Goal: Information Seeking & Learning: Learn about a topic

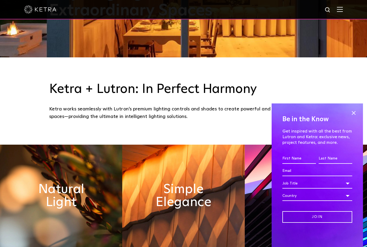
scroll to position [192, 0]
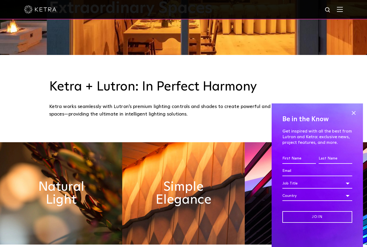
click at [357, 117] on span at bounding box center [354, 113] width 8 height 8
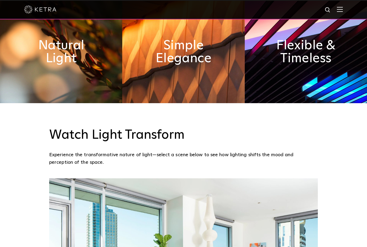
scroll to position [354, 0]
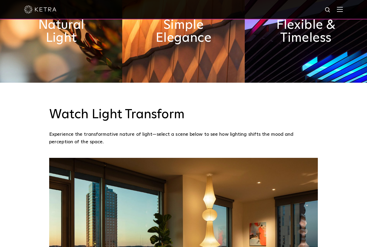
click at [88, 68] on img at bounding box center [61, 31] width 122 height 102
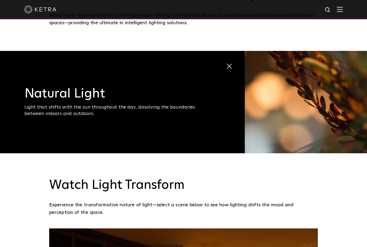
scroll to position [264, 0]
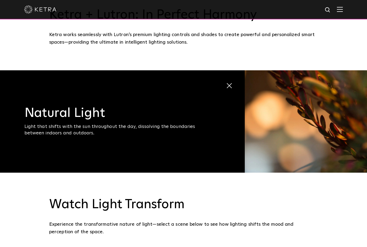
click at [226, 82] on span at bounding box center [226, 82] width 0 height 0
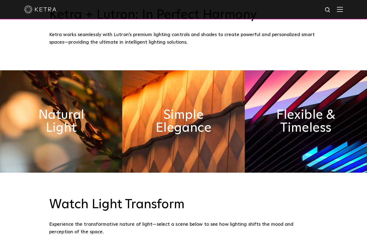
click at [221, 149] on img at bounding box center [183, 121] width 122 height 102
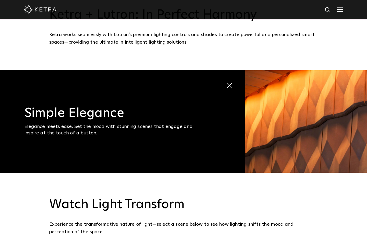
click at [223, 100] on span "Simple Elegance Elegance meets ease. Set the mood with stunning scenes that eng…" at bounding box center [122, 121] width 245 height 102
click at [233, 89] on span at bounding box center [229, 85] width 6 height 6
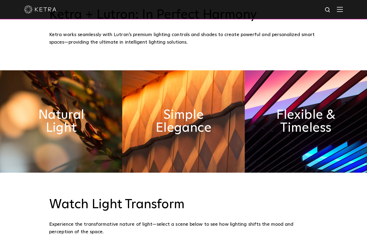
click at [301, 132] on h2 "Flexible & Timeless" at bounding box center [305, 121] width 61 height 26
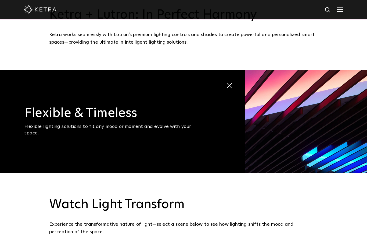
click at [222, 101] on span "Flexible & Timeless Flexible lighting solutions to fit any mood or moment and e…" at bounding box center [122, 121] width 245 height 102
click at [230, 96] on span "Flexible & Timeless Flexible lighting solutions to fit any mood or moment and e…" at bounding box center [122, 121] width 245 height 102
click at [217, 98] on span "Flexible & Timeless Flexible lighting solutions to fit any mood or moment and e…" at bounding box center [122, 121] width 245 height 102
click at [226, 82] on span at bounding box center [226, 82] width 0 height 0
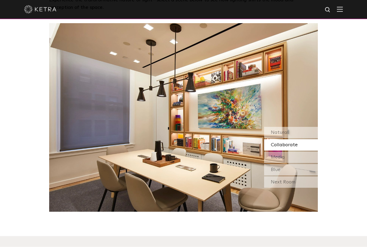
scroll to position [488, 0]
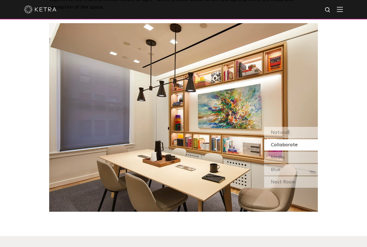
click at [304, 163] on div "Media" at bounding box center [291, 156] width 54 height 11
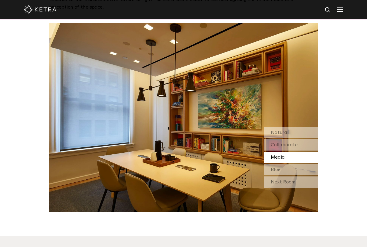
click at [300, 175] on div "Blue" at bounding box center [291, 169] width 54 height 11
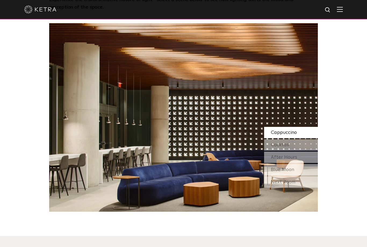
click at [298, 188] on div "Next Room" at bounding box center [291, 181] width 54 height 11
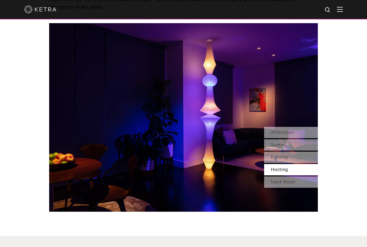
click at [304, 188] on div "Next Room" at bounding box center [291, 181] width 54 height 11
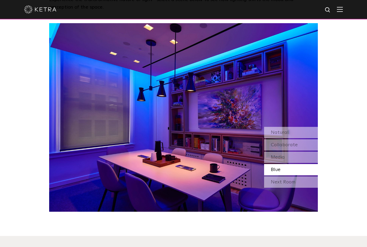
click at [301, 188] on div "Next Room" at bounding box center [291, 181] width 54 height 11
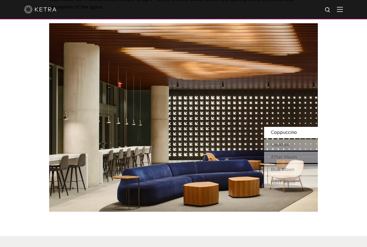
click at [303, 188] on div "Next Room" at bounding box center [291, 181] width 54 height 11
click at [307, 175] on div "Blue Moon" at bounding box center [291, 169] width 54 height 11
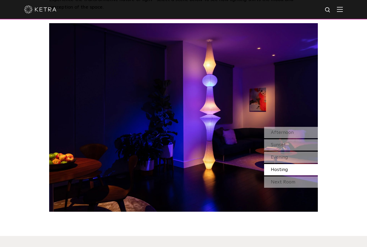
click at [305, 163] on div "Evening" at bounding box center [291, 156] width 54 height 11
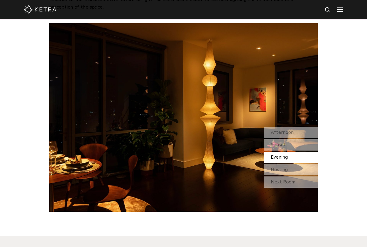
click at [303, 150] on div "Sunset" at bounding box center [291, 144] width 54 height 11
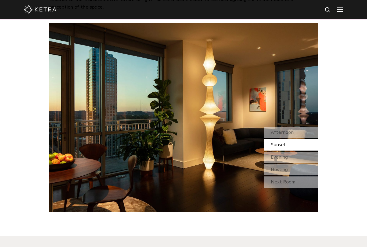
click at [303, 138] on div "Afternoon" at bounding box center [291, 132] width 54 height 11
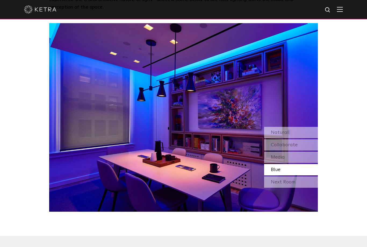
click at [296, 188] on div "Next Room" at bounding box center [291, 181] width 54 height 11
click at [306, 138] on div "Natural" at bounding box center [291, 132] width 54 height 11
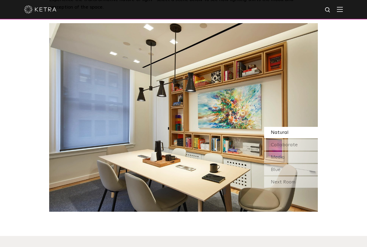
click at [305, 150] on div "Collaborate" at bounding box center [291, 144] width 54 height 11
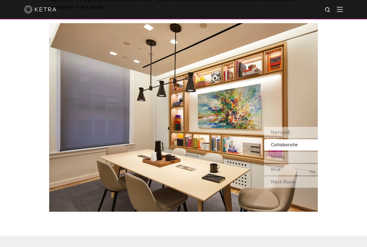
click at [301, 163] on div "Media" at bounding box center [291, 156] width 54 height 11
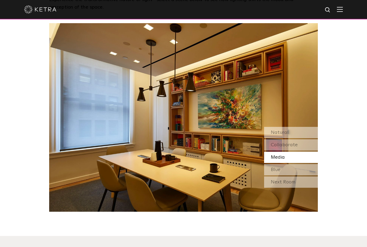
click at [298, 175] on div "Blue" at bounding box center [291, 169] width 54 height 11
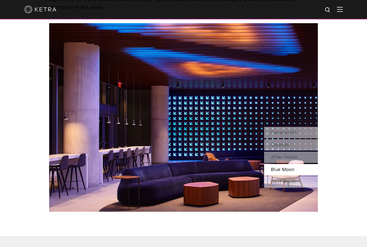
click at [296, 188] on div "Next Room" at bounding box center [291, 181] width 54 height 11
click at [310, 163] on div "After Hours" at bounding box center [291, 156] width 54 height 11
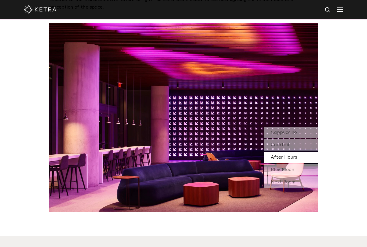
click at [307, 138] on div "Cappuccino" at bounding box center [291, 132] width 54 height 11
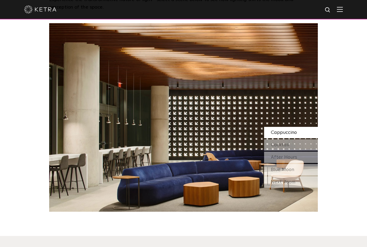
click at [295, 175] on div "Blue Moon" at bounding box center [291, 169] width 54 height 11
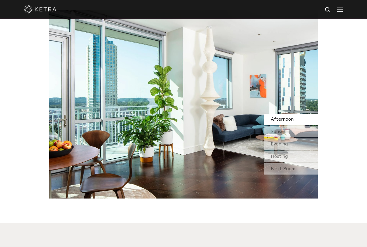
scroll to position [498, 0]
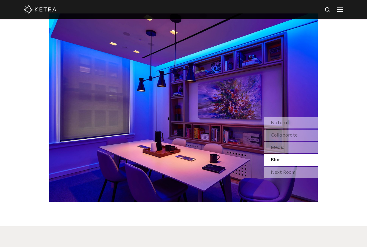
click at [295, 178] on div "Next Room" at bounding box center [291, 172] width 54 height 11
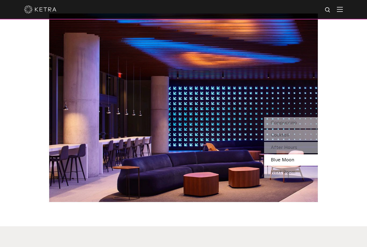
click at [297, 178] on div "Next Room" at bounding box center [291, 172] width 54 height 11
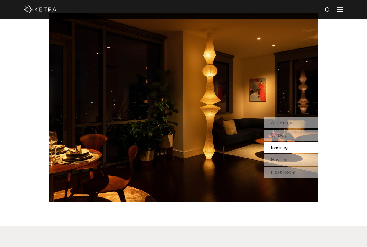
click at [296, 178] on div "Next Room" at bounding box center [291, 172] width 54 height 11
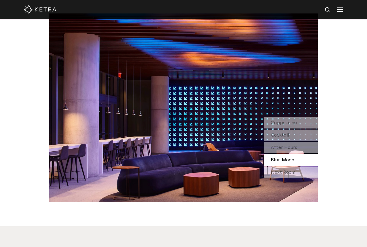
click at [296, 178] on div "Next Room" at bounding box center [291, 172] width 54 height 11
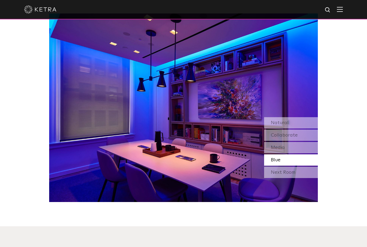
click at [298, 178] on div "Next Room" at bounding box center [291, 172] width 54 height 11
click at [307, 153] on div "Media" at bounding box center [291, 147] width 54 height 11
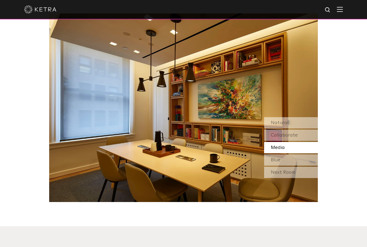
click at [311, 141] on div "Collaborate" at bounding box center [291, 134] width 54 height 11
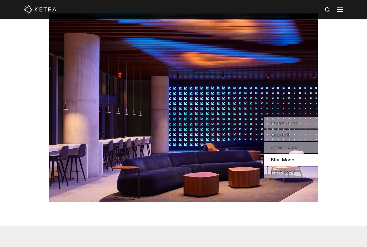
click at [298, 178] on div "Next Room" at bounding box center [291, 172] width 54 height 11
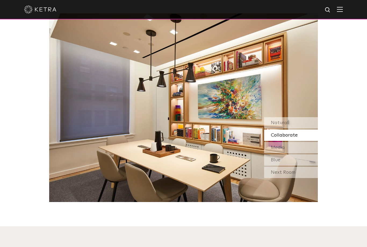
click at [302, 178] on div "Next Room" at bounding box center [291, 172] width 54 height 11
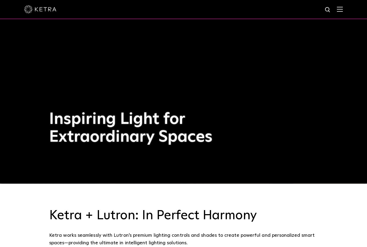
scroll to position [0, 0]
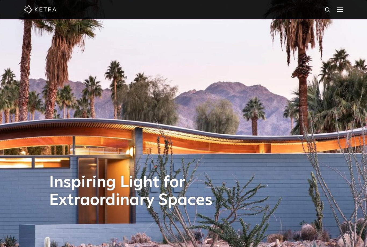
click at [335, 17] on div at bounding box center [183, 9] width 319 height 19
click at [338, 10] on img at bounding box center [340, 9] width 6 height 5
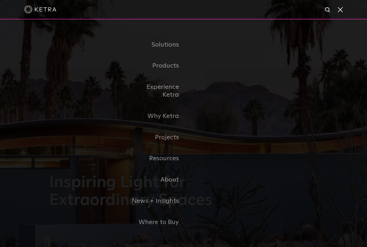
click at [139, 96] on link "Experience Ketra" at bounding box center [156, 90] width 55 height 29
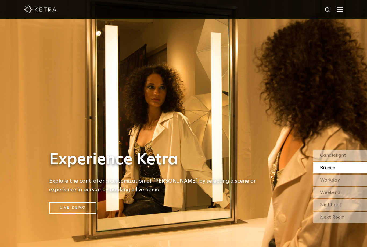
click at [339, 4] on div at bounding box center [183, 9] width 319 height 19
